Goal: Transaction & Acquisition: Purchase product/service

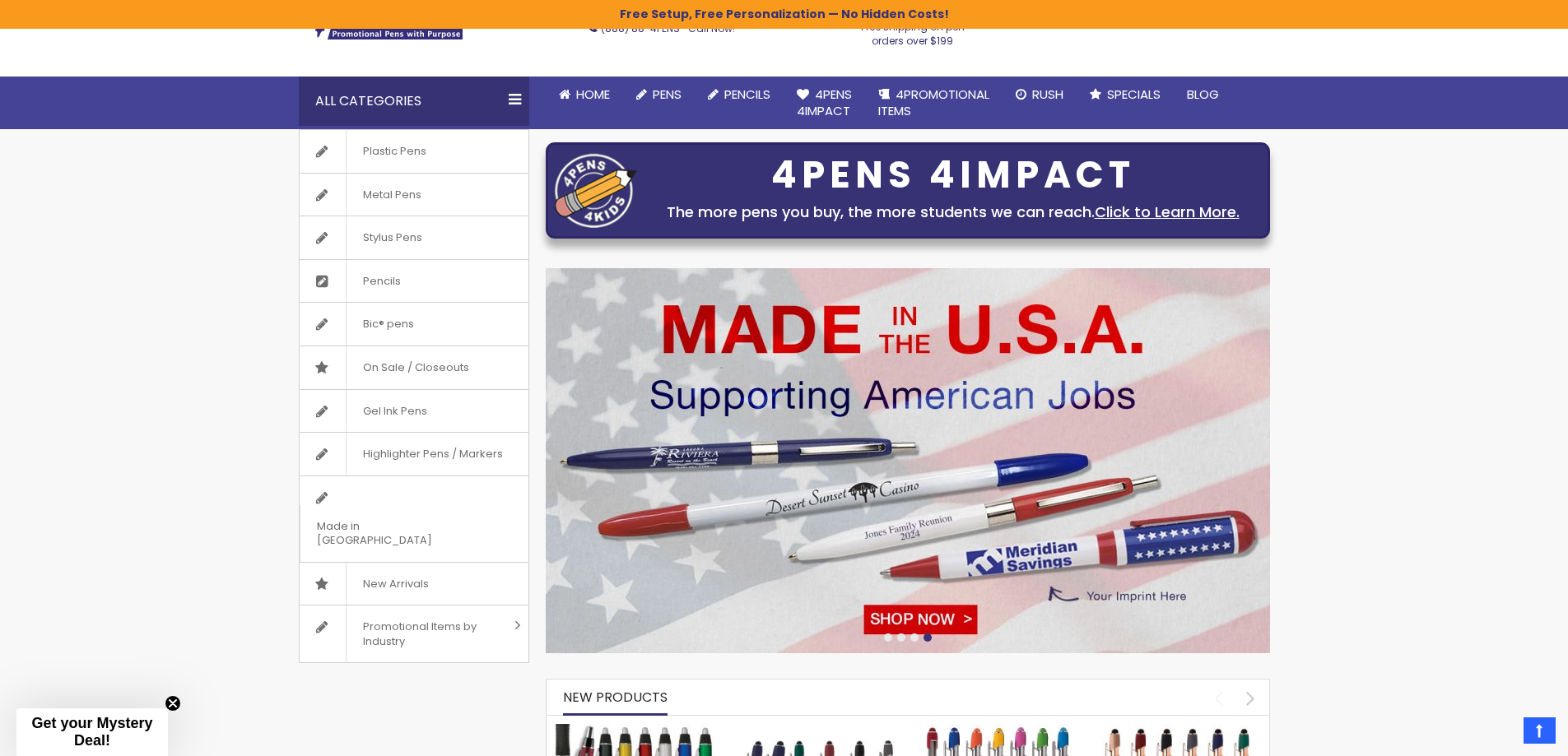
scroll to position [83, 0]
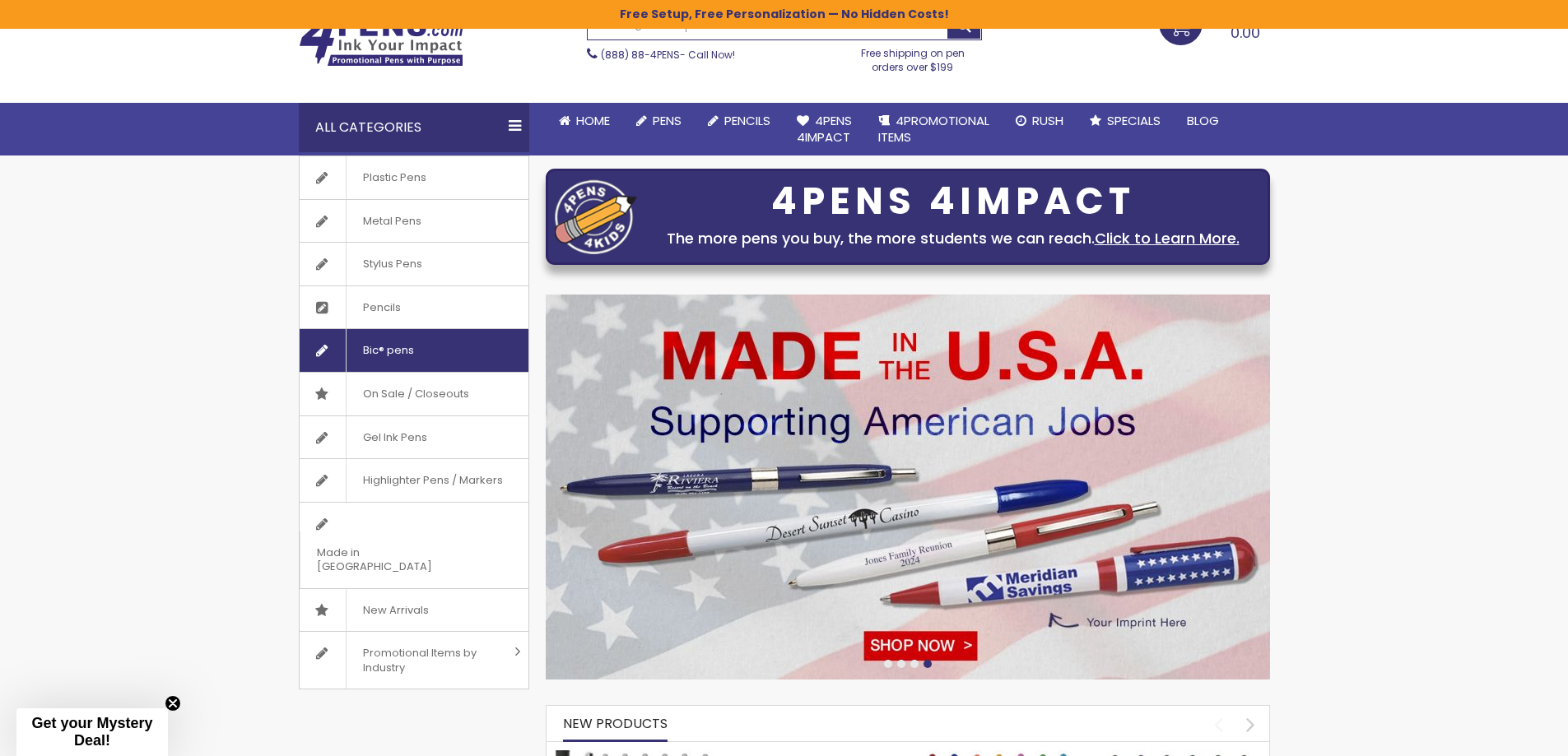
click at [365, 350] on span "Bic® pens" at bounding box center [388, 349] width 85 height 42
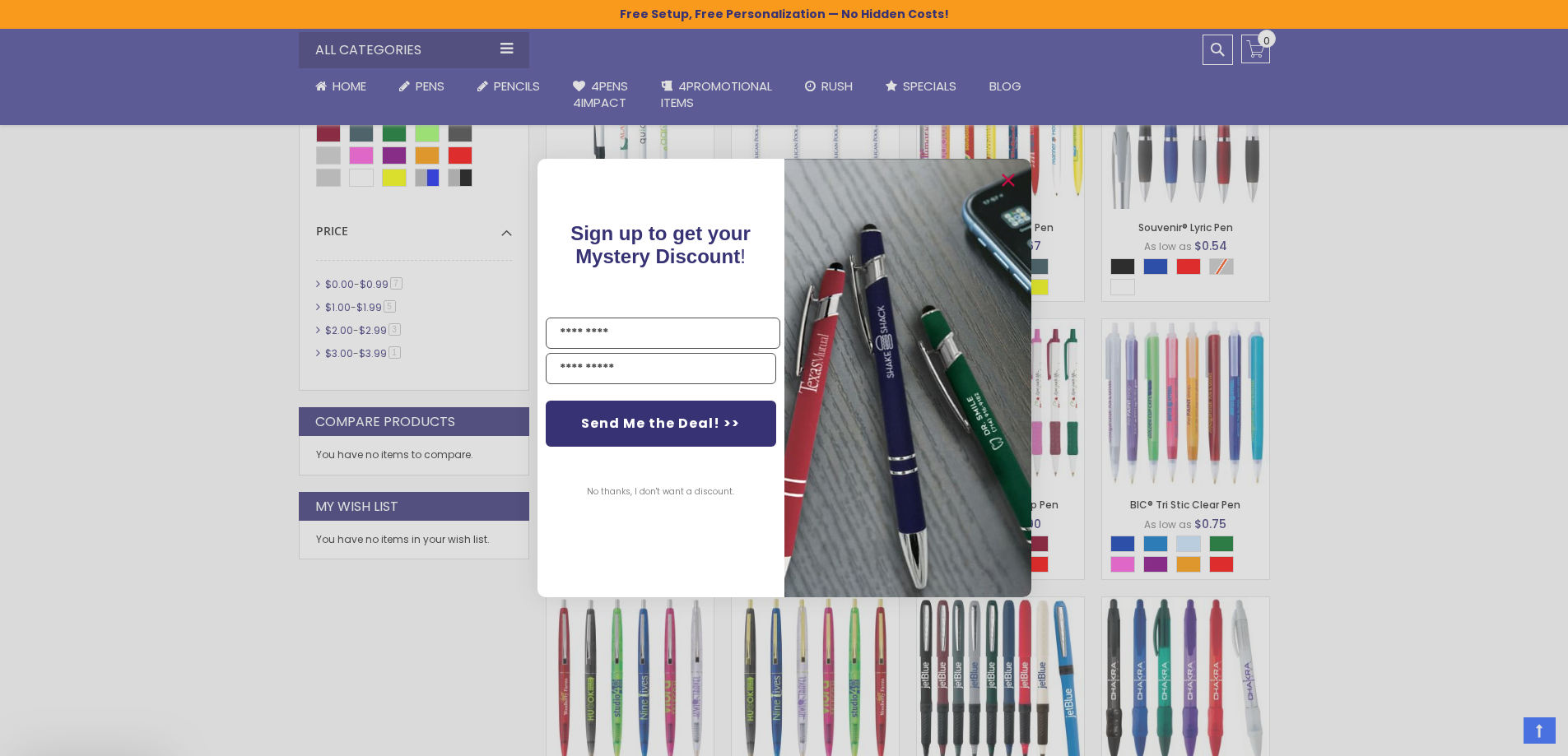
scroll to position [576, 0]
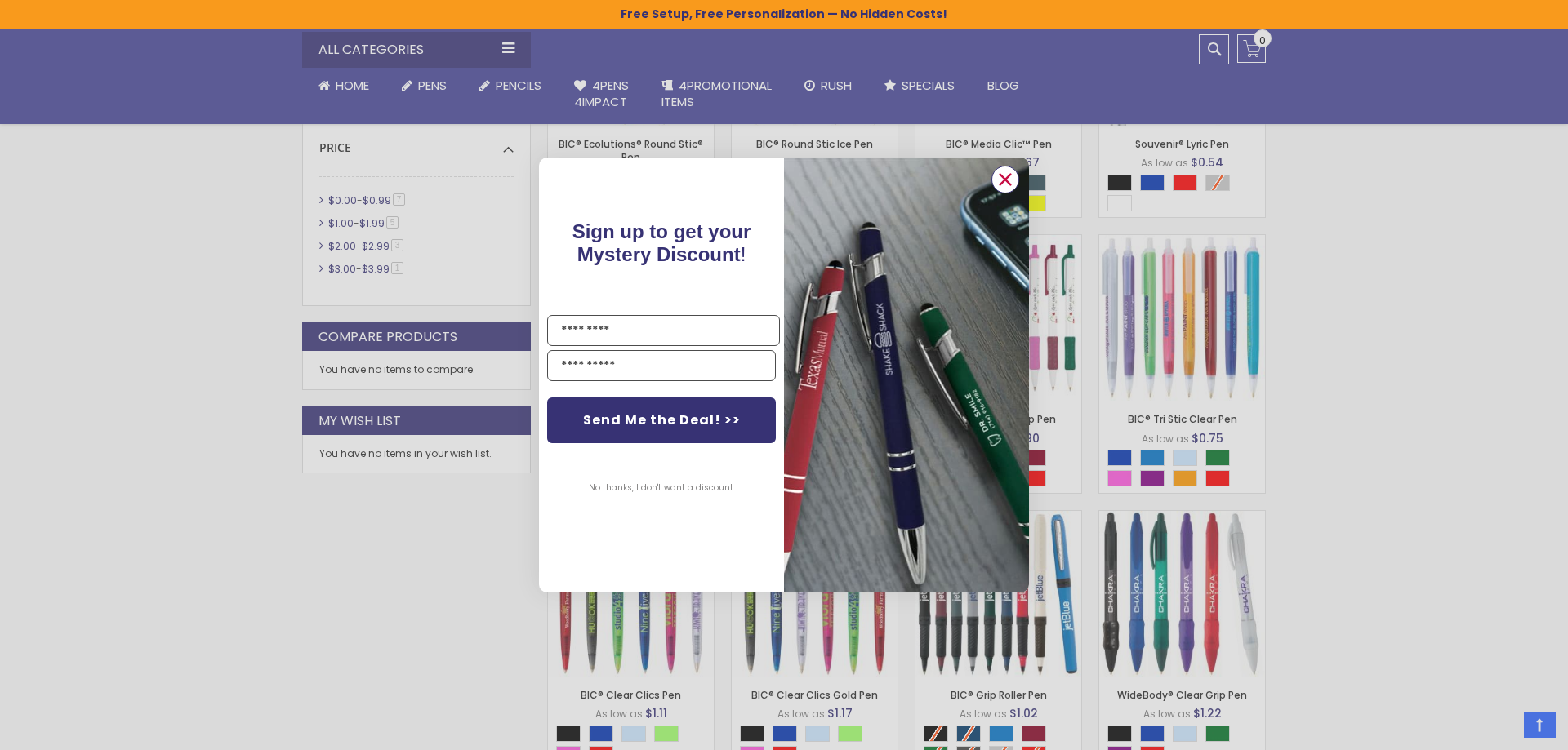
click at [999, 179] on circle "Close dialog" at bounding box center [1004, 179] width 24 height 24
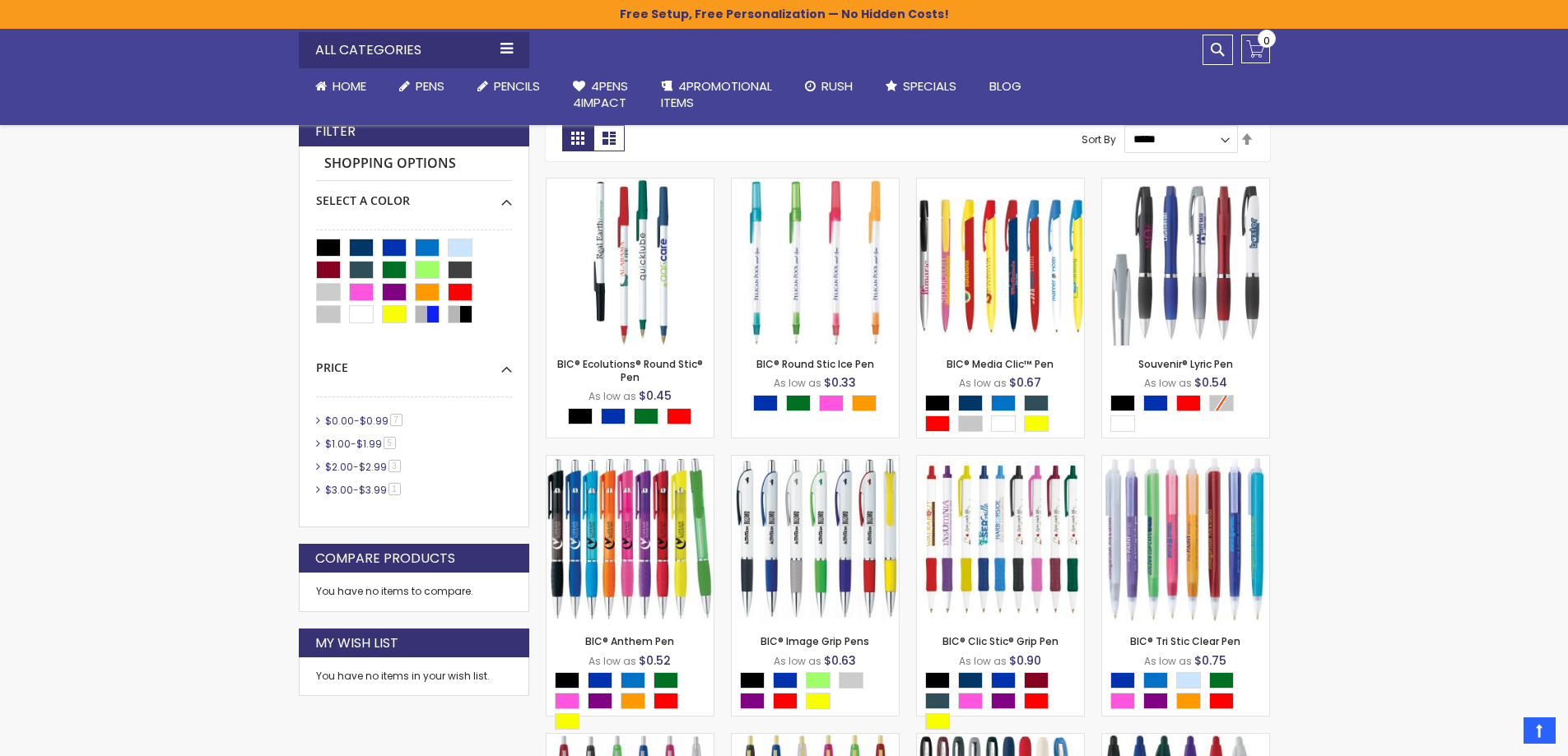
scroll to position [329, 0]
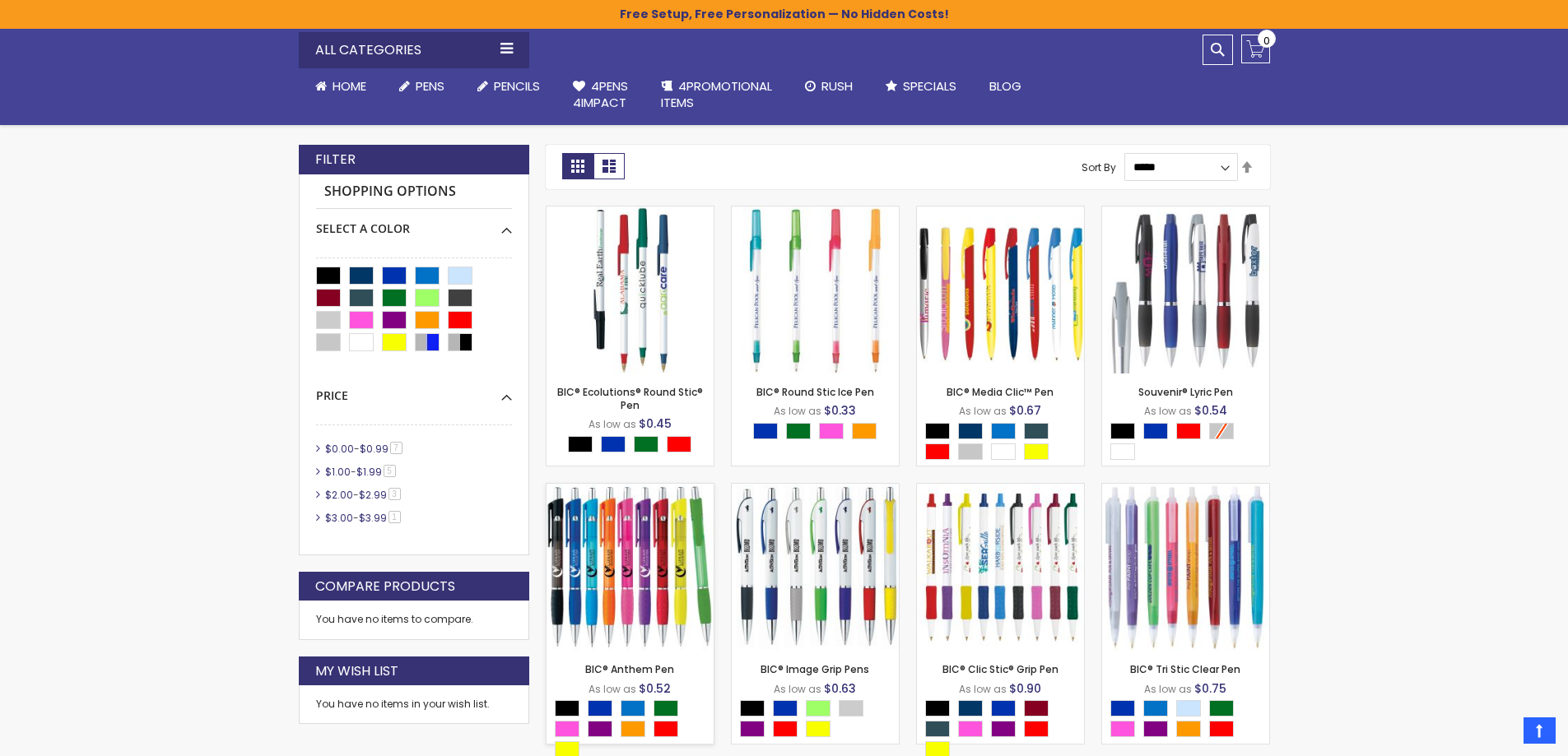
click at [616, 549] on img at bounding box center [630, 567] width 167 height 167
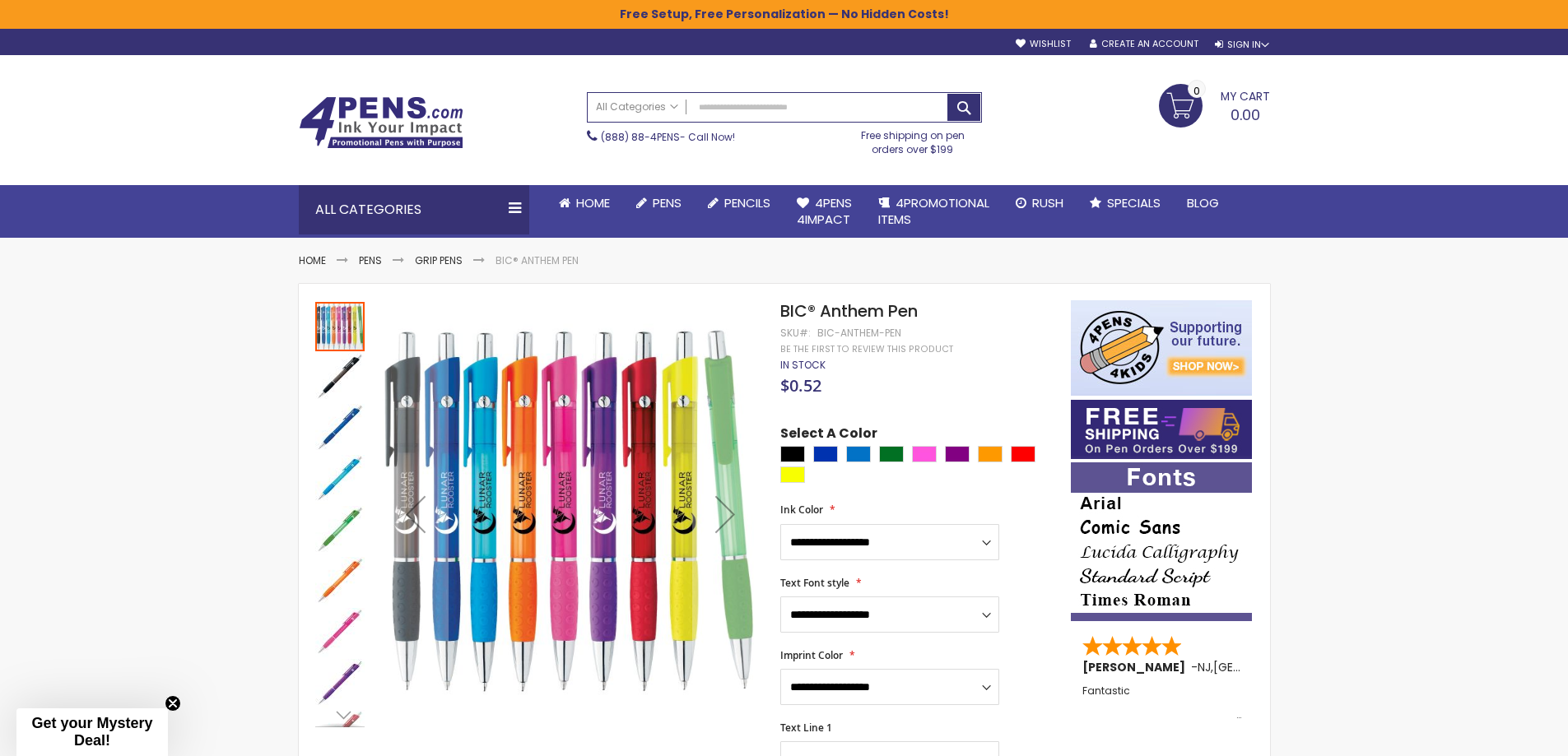
click at [335, 593] on img "BIC® Anthem Pen" at bounding box center [340, 582] width 49 height 49
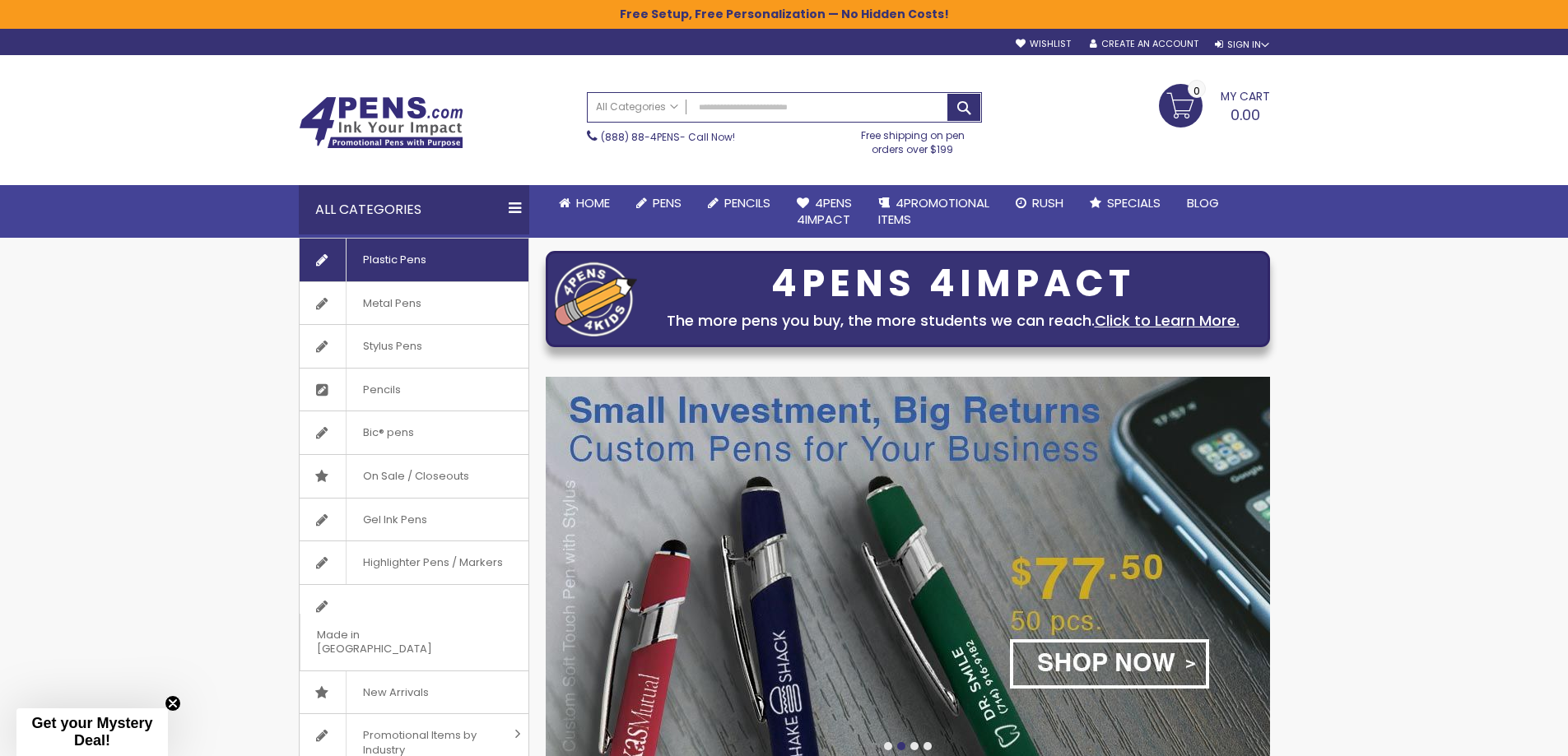
click at [402, 255] on span "Plastic Pens" at bounding box center [394, 259] width 98 height 42
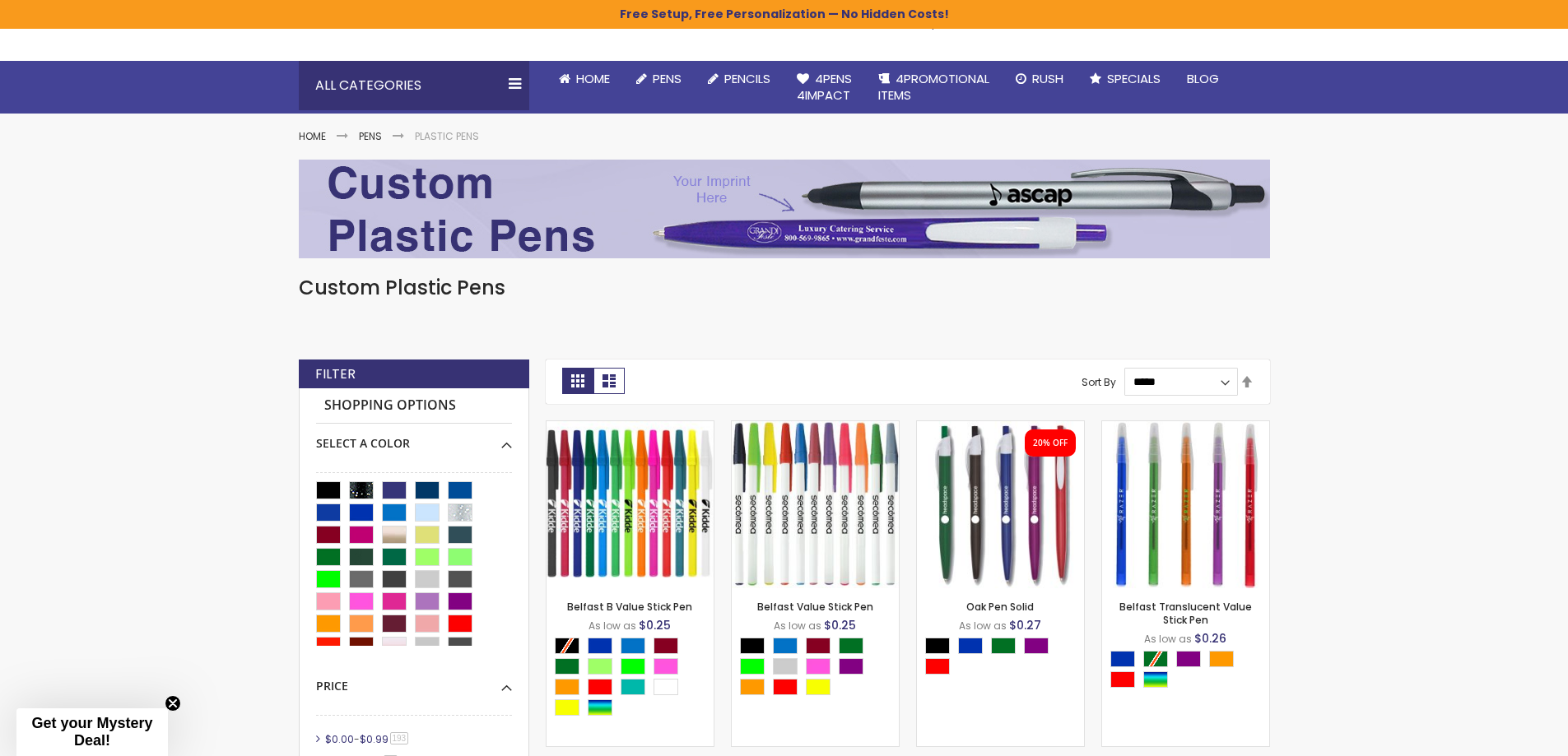
scroll to position [164, 0]
